Goal: Check status: Check status

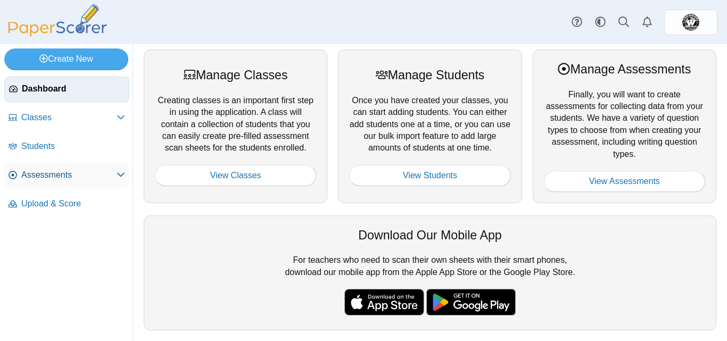
click at [44, 171] on span "Assessments" at bounding box center [68, 175] width 95 height 12
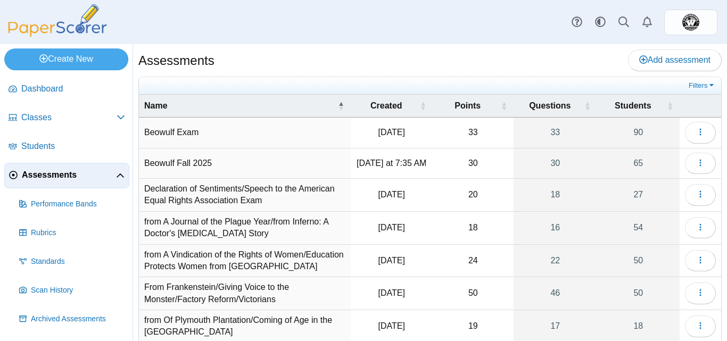
click at [205, 165] on td "Beowulf Fall 2025" at bounding box center [245, 164] width 212 height 30
click at [696, 171] on button "button" at bounding box center [700, 163] width 31 height 21
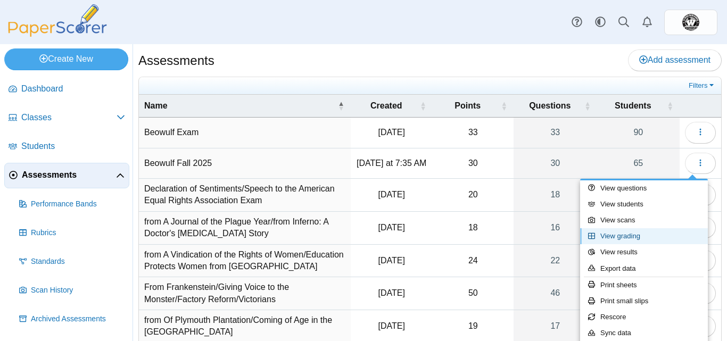
drag, startPoint x: 630, startPoint y: 233, endPoint x: 627, endPoint y: 239, distance: 6.4
click at [627, 239] on link "View grading" at bounding box center [644, 236] width 128 height 16
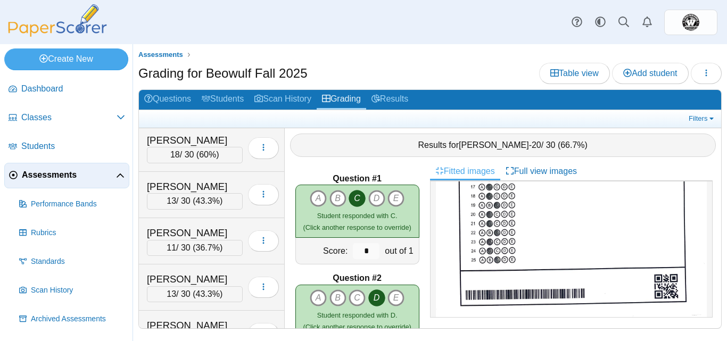
scroll to position [577, 0]
